Goal: Task Accomplishment & Management: Complete application form

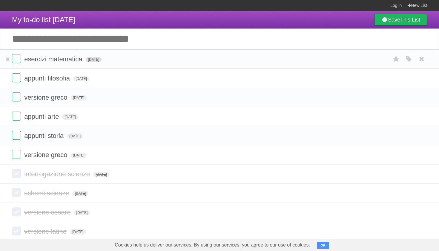
drag, startPoint x: 0, startPoint y: 0, endPoint x: 104, endPoint y: 63, distance: 121.6
click at [104, 63] on form "esercizi matematica [DATE] White Red Blue Green Purple Orange" at bounding box center [219, 59] width 415 height 10
click at [55, 134] on span "appunti storia" at bounding box center [44, 135] width 41 height 7
click at [147, 137] on form "appunti storia [DATE] White Red Blue Green Purple Orange" at bounding box center [219, 135] width 415 height 10
drag, startPoint x: 104, startPoint y: 63, endPoint x: 67, endPoint y: 43, distance: 42.3
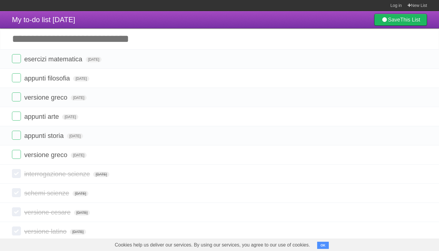
click at [67, 43] on input "Add another task" at bounding box center [219, 38] width 439 height 21
type input "**********"
click input "*********" at bounding box center [0, 0] width 0 height 0
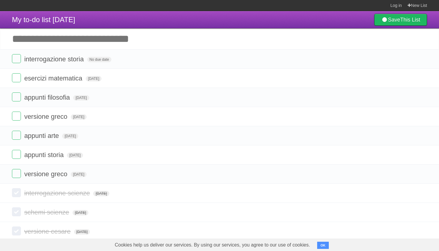
click at [102, 60] on span "No due date" at bounding box center [99, 59] width 24 height 5
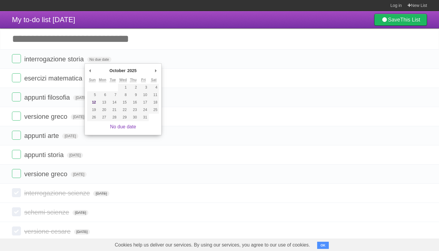
type span "[DATE]"
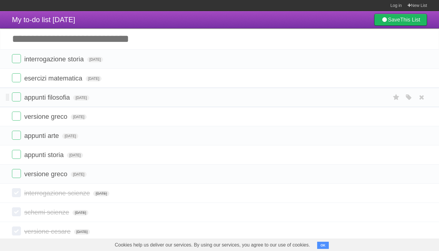
click at [102, 79] on span "[DATE]" at bounding box center [94, 78] width 16 height 5
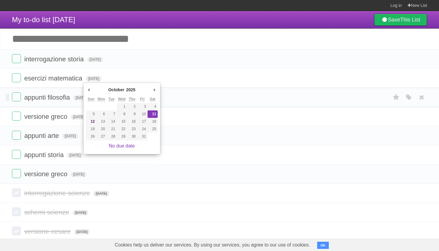
type span "[DATE]"
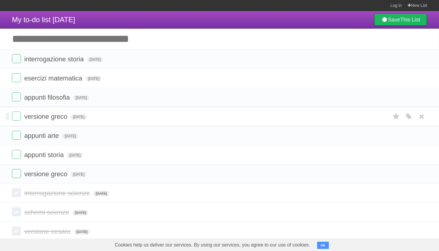
click at [87, 98] on span "[DATE]" at bounding box center [81, 97] width 16 height 5
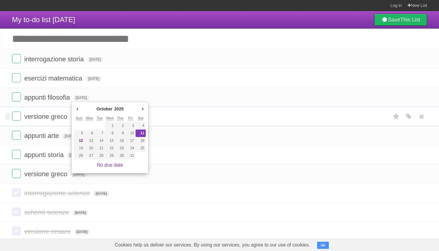
type span "[DATE]"
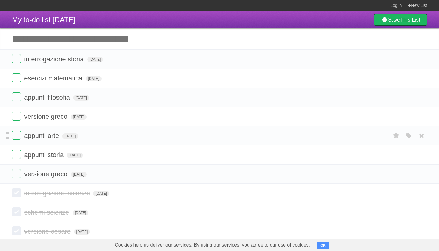
click at [6, 114] on li "versione [PERSON_NAME] [DATE] White Red Blue Green Purple Orange" at bounding box center [219, 116] width 439 height 19
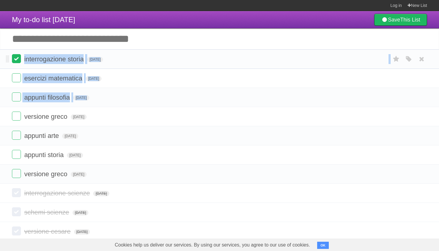
drag, startPoint x: 103, startPoint y: 139, endPoint x: 15, endPoint y: 58, distance: 120.0
click at [15, 58] on ul "interrogazione storia [DATE] White Red Blue Green Purple Orange esercizi matema…" at bounding box center [219, 116] width 439 height 134
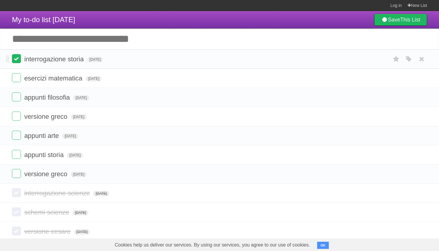
click at [5, 116] on li "versione [PERSON_NAME] [DATE] White Red Blue Green Purple Orange" at bounding box center [219, 116] width 439 height 19
drag, startPoint x: 15, startPoint y: 58, endPoint x: 8, endPoint y: 57, distance: 6.6
click at [5, 138] on li "appunti arte [DATE] White Red Blue Green Purple Orange" at bounding box center [219, 135] width 439 height 19
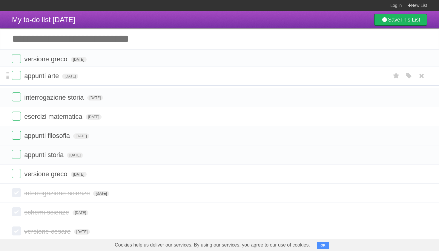
drag, startPoint x: 8, startPoint y: 57, endPoint x: 2, endPoint y: 76, distance: 19.4
click at [93, 48] on input "Add another task" at bounding box center [219, 38] width 439 height 21
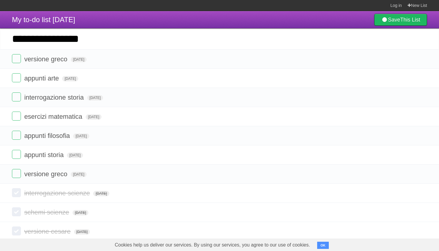
type input "**********"
click input "*********" at bounding box center [0, 0] width 0 height 0
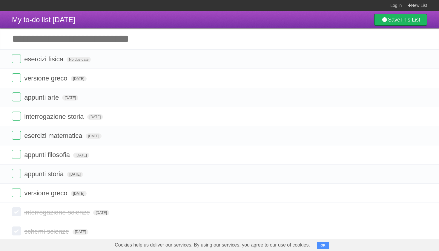
click at [63, 39] on input "Add another task" at bounding box center [219, 38] width 439 height 21
type input "**********"
click input "*********" at bounding box center [0, 0] width 0 height 0
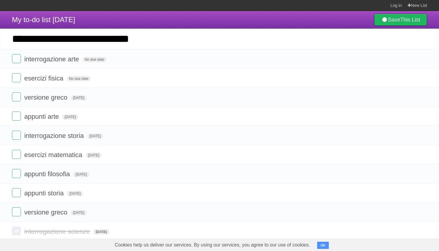
type input "**********"
click input "*********" at bounding box center [0, 0] width 0 height 0
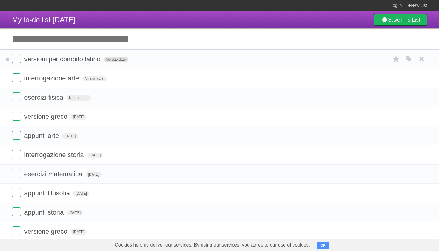
click at [112, 62] on span "No due date" at bounding box center [116, 59] width 24 height 5
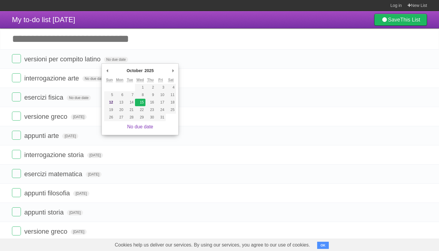
type span "[DATE]"
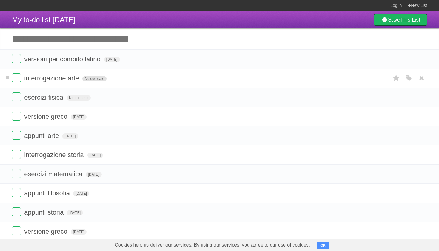
click at [95, 80] on span "No due date" at bounding box center [94, 78] width 24 height 5
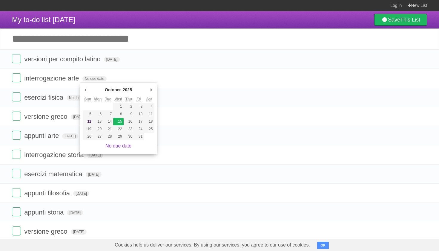
type span "[DATE]"
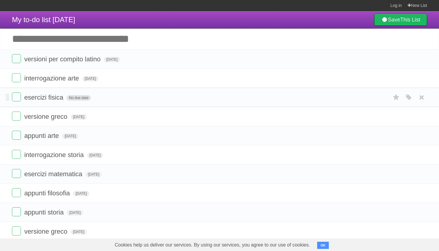
click at [79, 97] on span "No due date" at bounding box center [79, 97] width 24 height 5
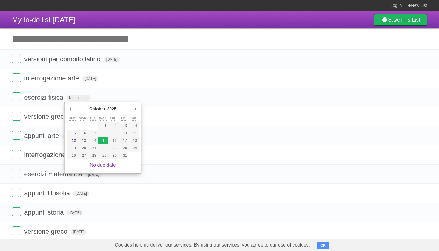
type span "[DATE]"
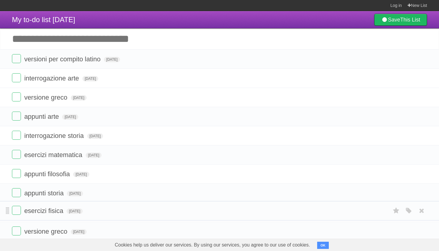
drag, startPoint x: 6, startPoint y: 100, endPoint x: 8, endPoint y: 212, distance: 112.0
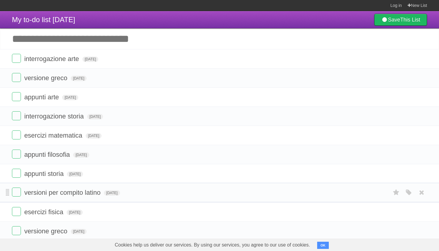
drag, startPoint x: 7, startPoint y: 59, endPoint x: 7, endPoint y: 191, distance: 132.0
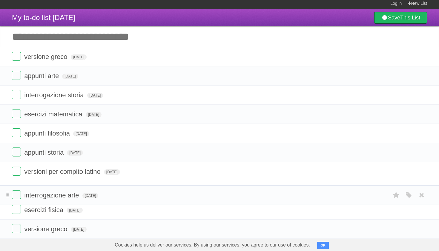
drag, startPoint x: 9, startPoint y: 59, endPoint x: 5, endPoint y: 193, distance: 134.4
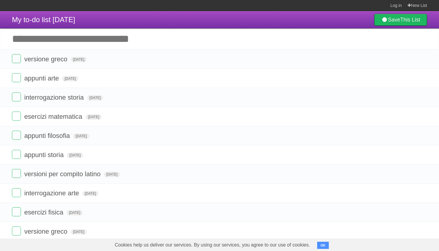
scroll to position [0, 0]
click at [139, 36] on input "Add another task" at bounding box center [219, 38] width 439 height 21
type input "*"
